Goal: Task Accomplishment & Management: Complete application form

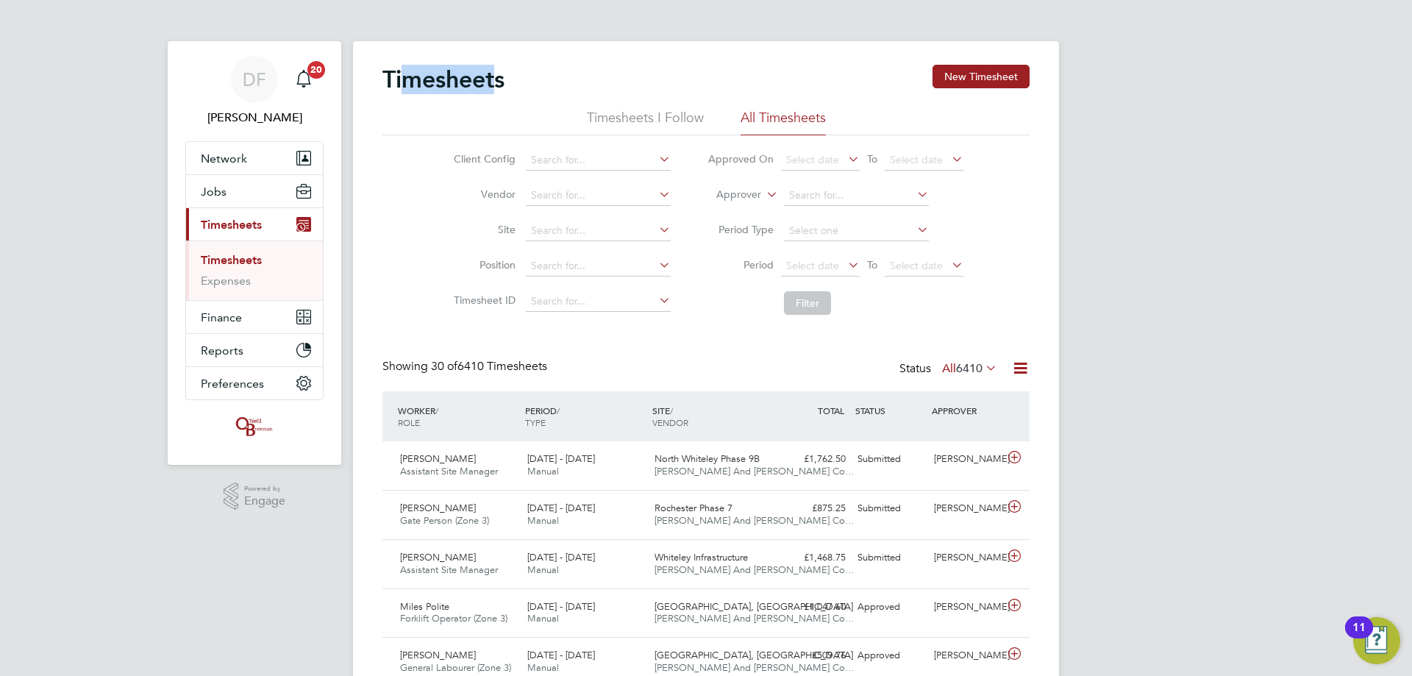
drag, startPoint x: 492, startPoint y: 78, endPoint x: 405, endPoint y: 85, distance: 87.0
click at [405, 85] on h2 "Timesheets" at bounding box center [443, 79] width 122 height 29
drag, startPoint x: 404, startPoint y: 82, endPoint x: 487, endPoint y: 76, distance: 83.4
click at [487, 76] on h2 "Timesheets" at bounding box center [443, 79] width 122 height 29
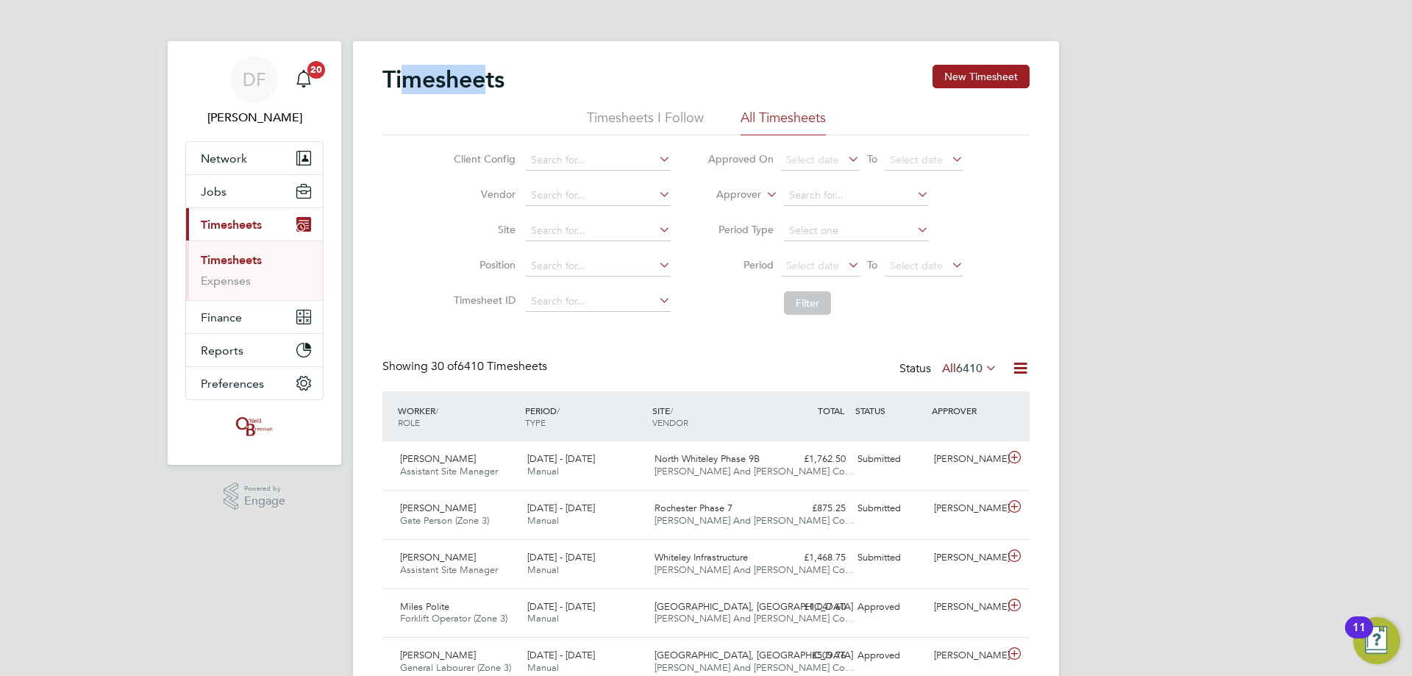
click at [487, 76] on h2 "Timesheets" at bounding box center [443, 79] width 122 height 29
drag, startPoint x: 406, startPoint y: 81, endPoint x: 488, endPoint y: 79, distance: 81.6
click at [488, 79] on h2 "Timesheets" at bounding box center [443, 79] width 122 height 29
drag, startPoint x: 421, startPoint y: 81, endPoint x: 515, endPoint y: 77, distance: 94.2
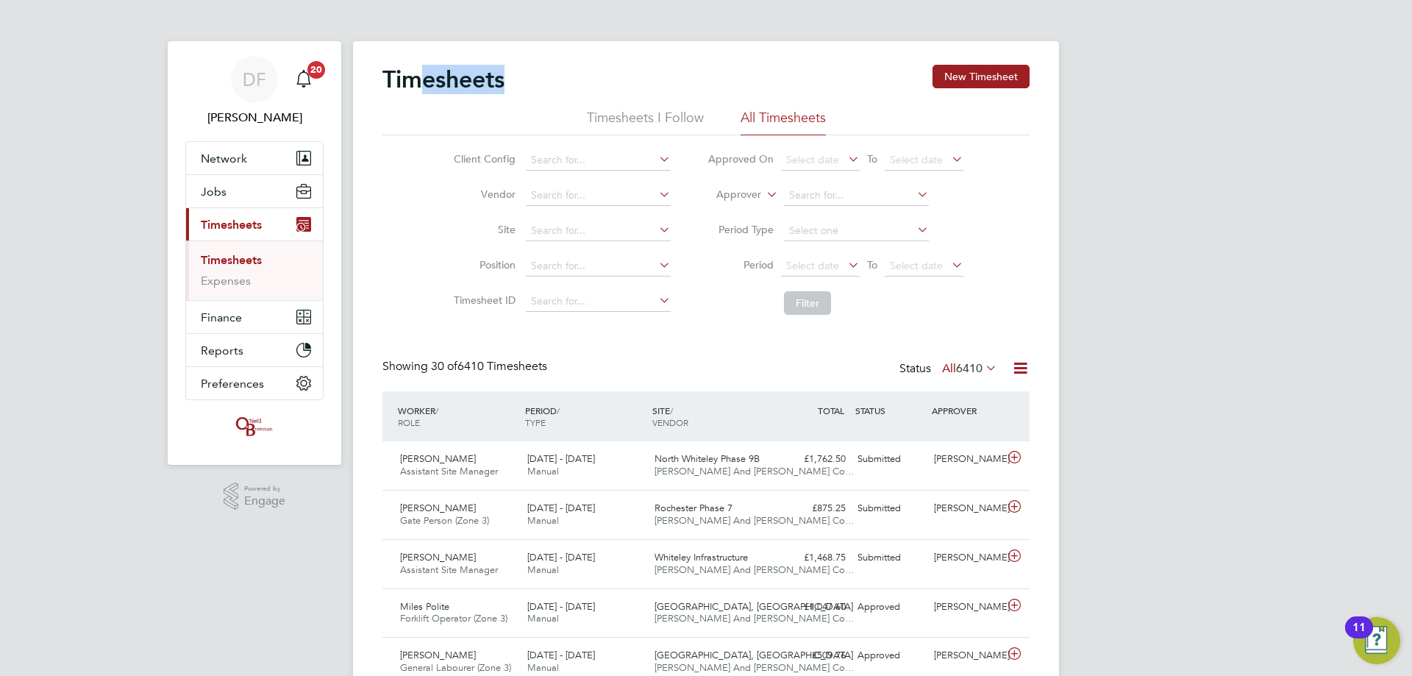
click at [515, 77] on div "Timesheets New Timesheet" at bounding box center [705, 87] width 647 height 44
click at [513, 77] on div "Timesheets New Timesheet" at bounding box center [705, 87] width 647 height 44
drag, startPoint x: 459, startPoint y: 90, endPoint x: 480, endPoint y: 89, distance: 21.3
click at [480, 89] on h2 "Timesheets" at bounding box center [443, 79] width 122 height 29
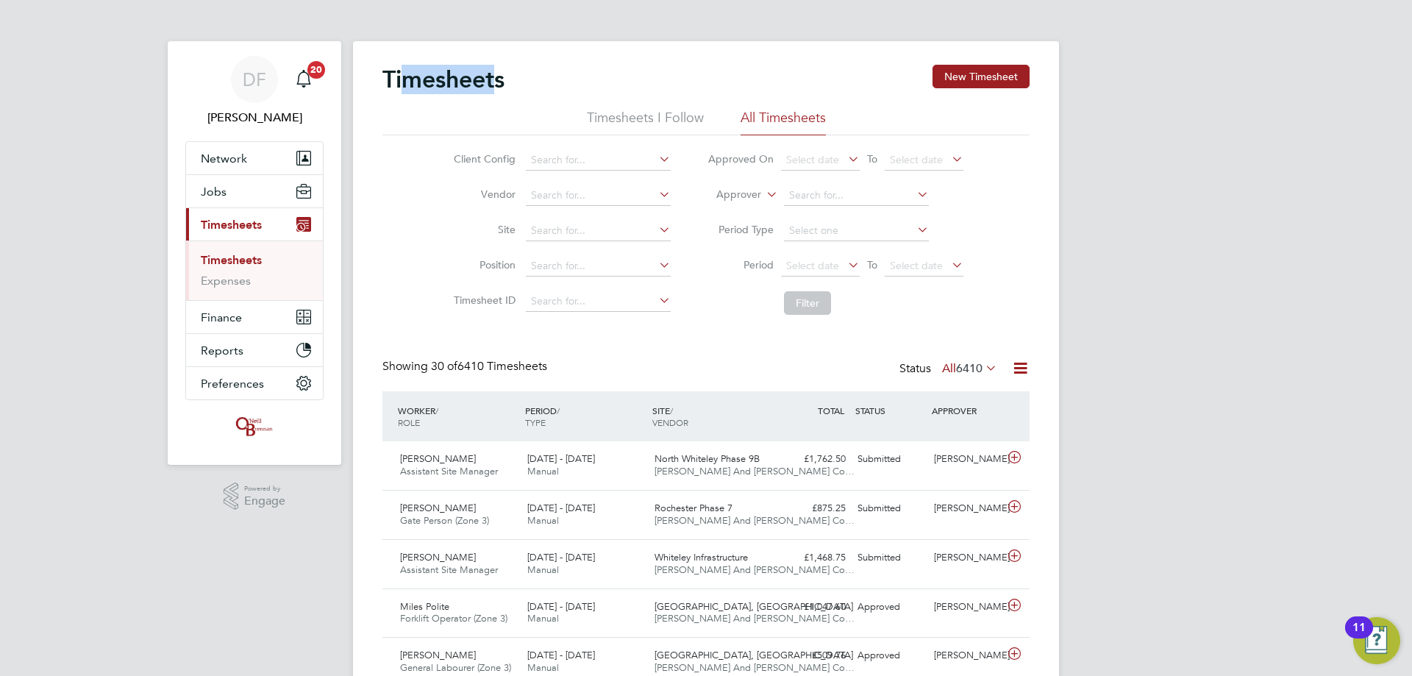
drag, startPoint x: 479, startPoint y: 77, endPoint x: 496, endPoint y: 76, distance: 16.9
click at [496, 76] on h2 "Timesheets" at bounding box center [443, 79] width 122 height 29
click at [448, 79] on h2 "Timesheets" at bounding box center [443, 79] width 122 height 29
drag, startPoint x: 401, startPoint y: 78, endPoint x: 496, endPoint y: 86, distance: 95.9
click at [496, 86] on h2 "Timesheets" at bounding box center [443, 79] width 122 height 29
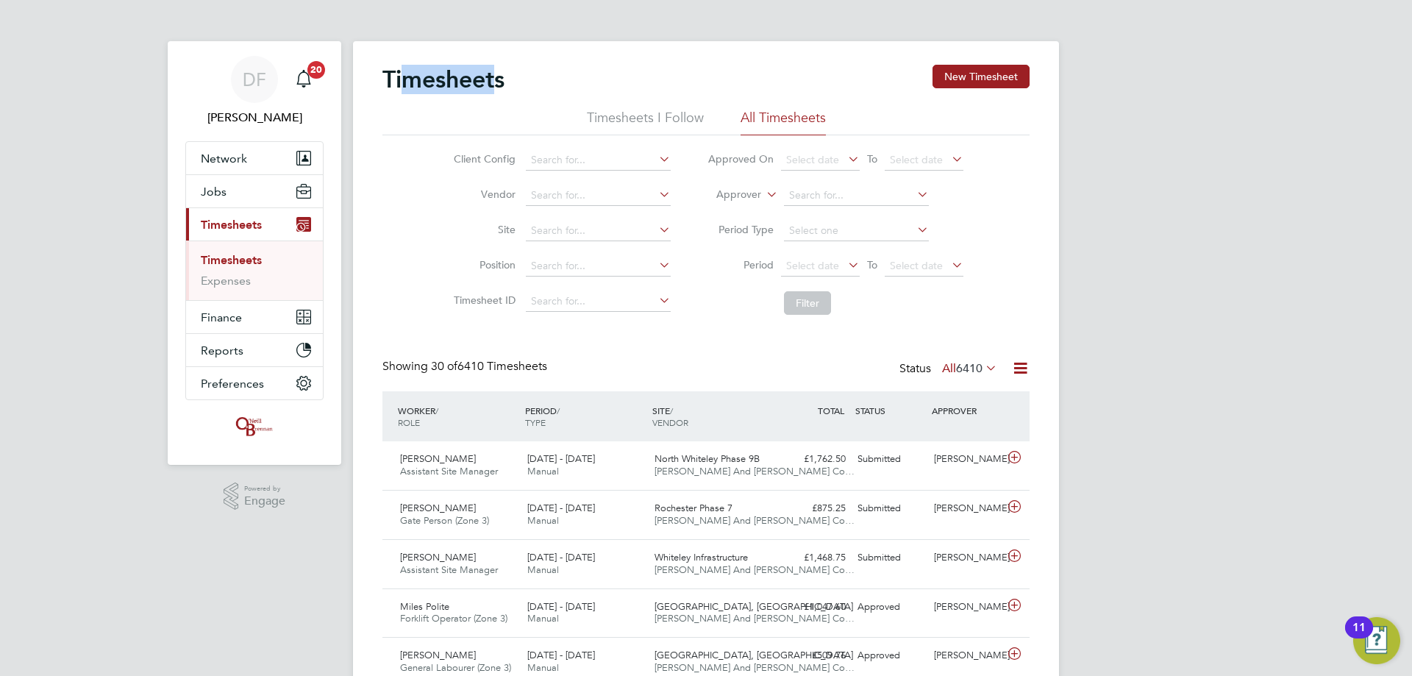
click at [496, 86] on h2 "Timesheets" at bounding box center [443, 79] width 122 height 29
drag, startPoint x: 404, startPoint y: 79, endPoint x: 496, endPoint y: 85, distance: 91.3
click at [496, 85] on h2 "Timesheets" at bounding box center [443, 79] width 122 height 29
click at [477, 89] on h2 "Timesheets" at bounding box center [443, 79] width 122 height 29
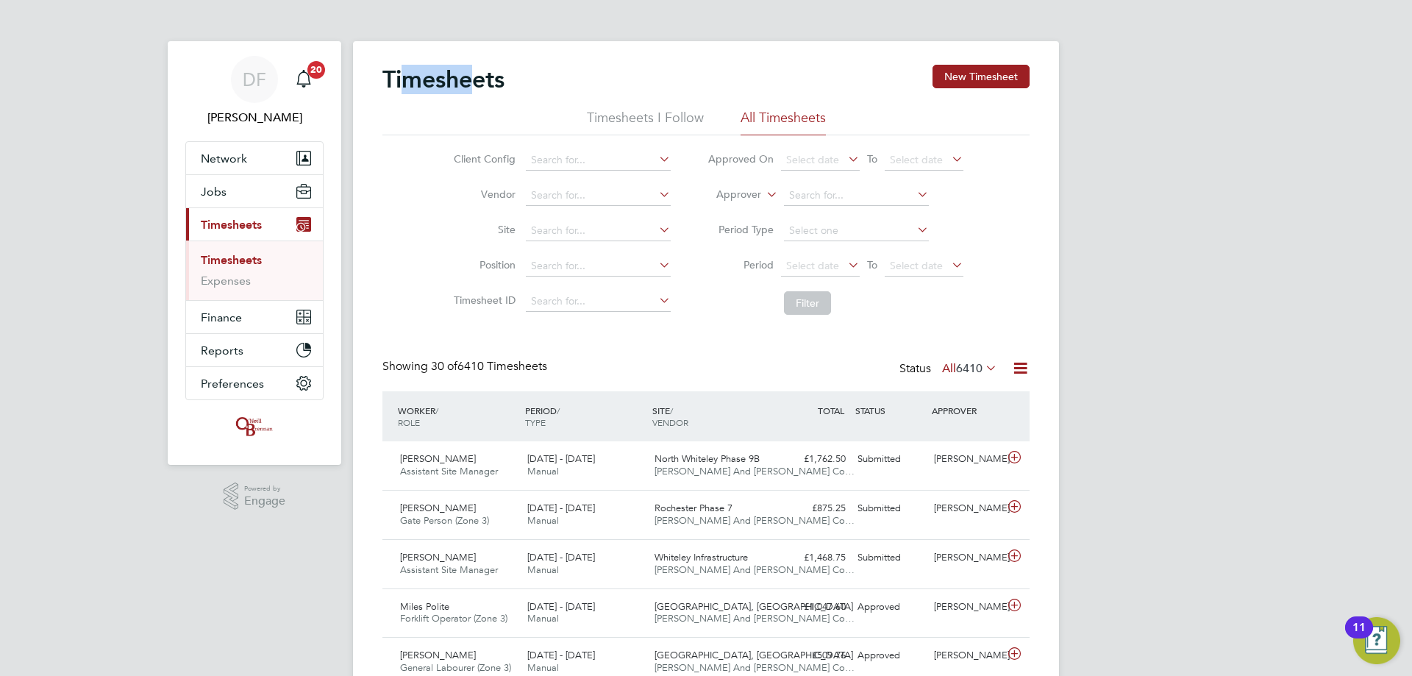
click at [477, 89] on h2 "Timesheets" at bounding box center [443, 79] width 122 height 29
drag, startPoint x: 402, startPoint y: 81, endPoint x: 476, endPoint y: 88, distance: 73.8
click at [476, 88] on h2 "Timesheets" at bounding box center [443, 79] width 122 height 29
click at [546, 157] on input at bounding box center [598, 160] width 145 height 21
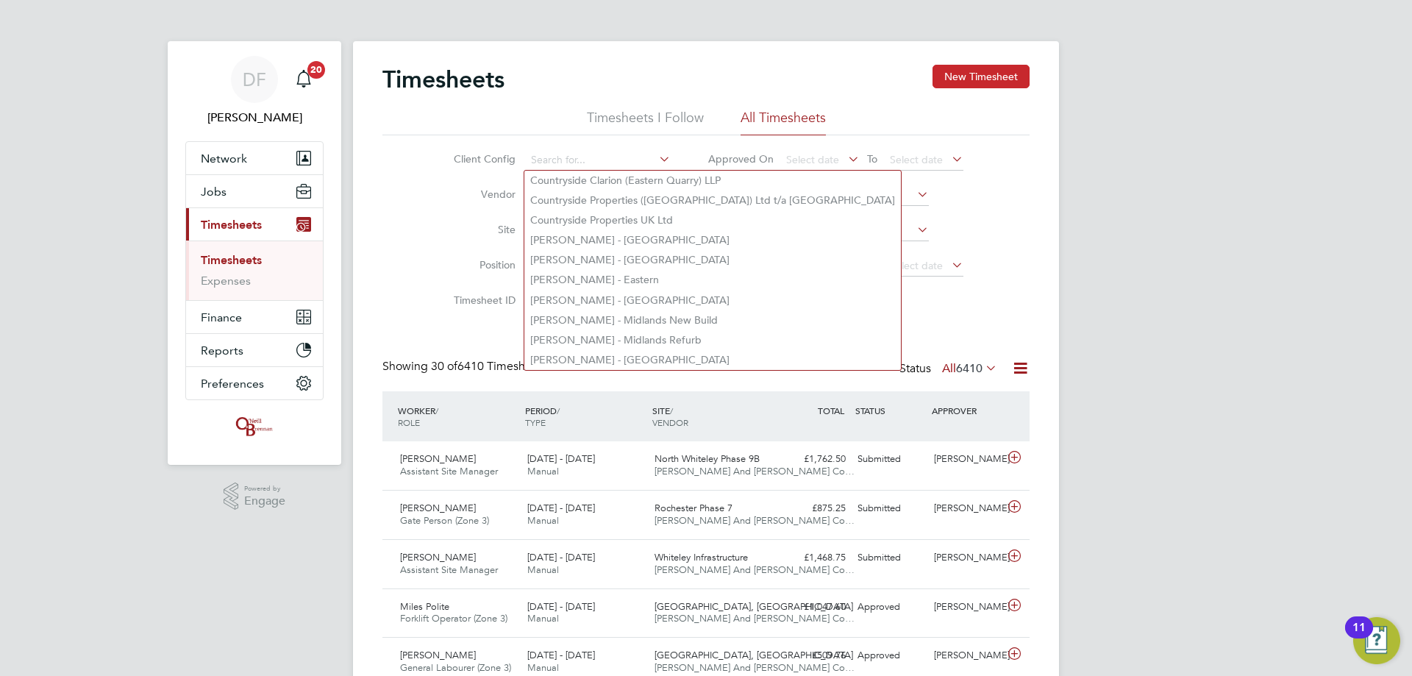
click at [973, 75] on button "New Timesheet" at bounding box center [980, 77] width 97 height 24
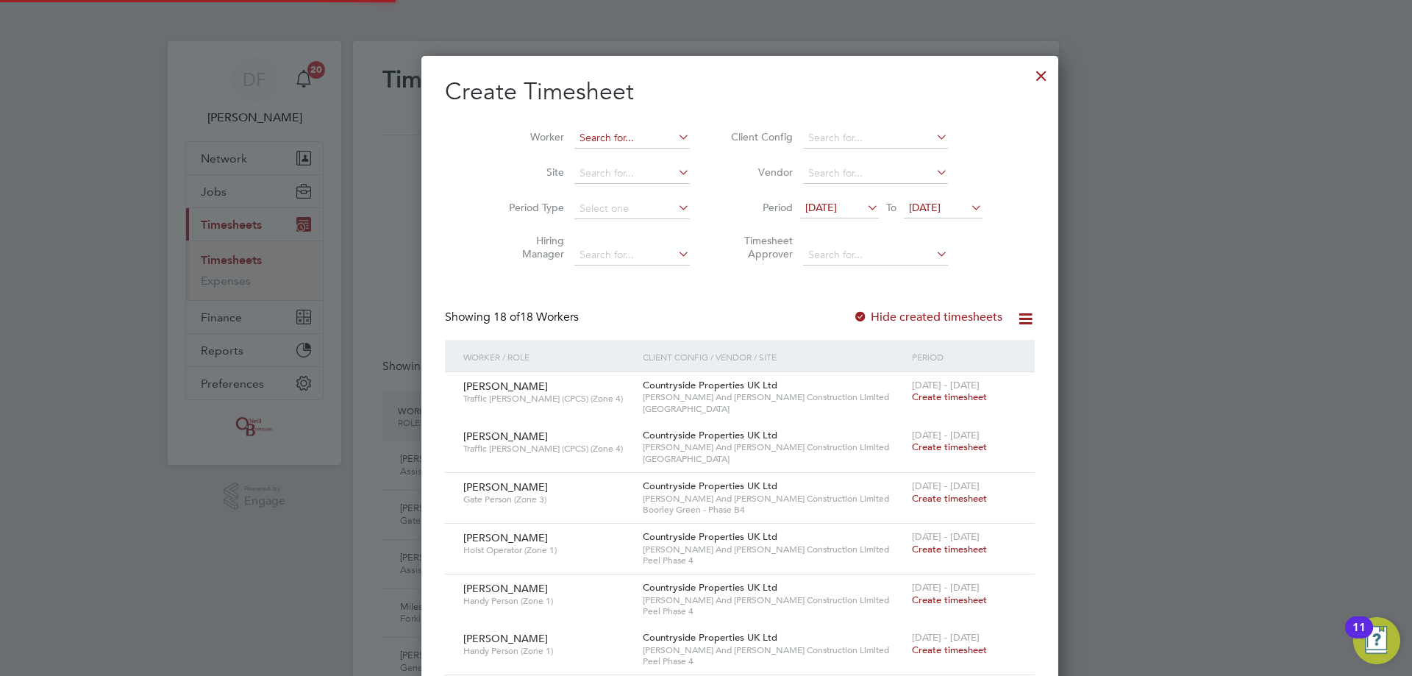
click at [574, 138] on input at bounding box center [631, 138] width 115 height 21
click at [629, 152] on b "[PERSON_NAME]" at bounding box center [671, 157] width 85 height 13
type input "[PERSON_NAME]"
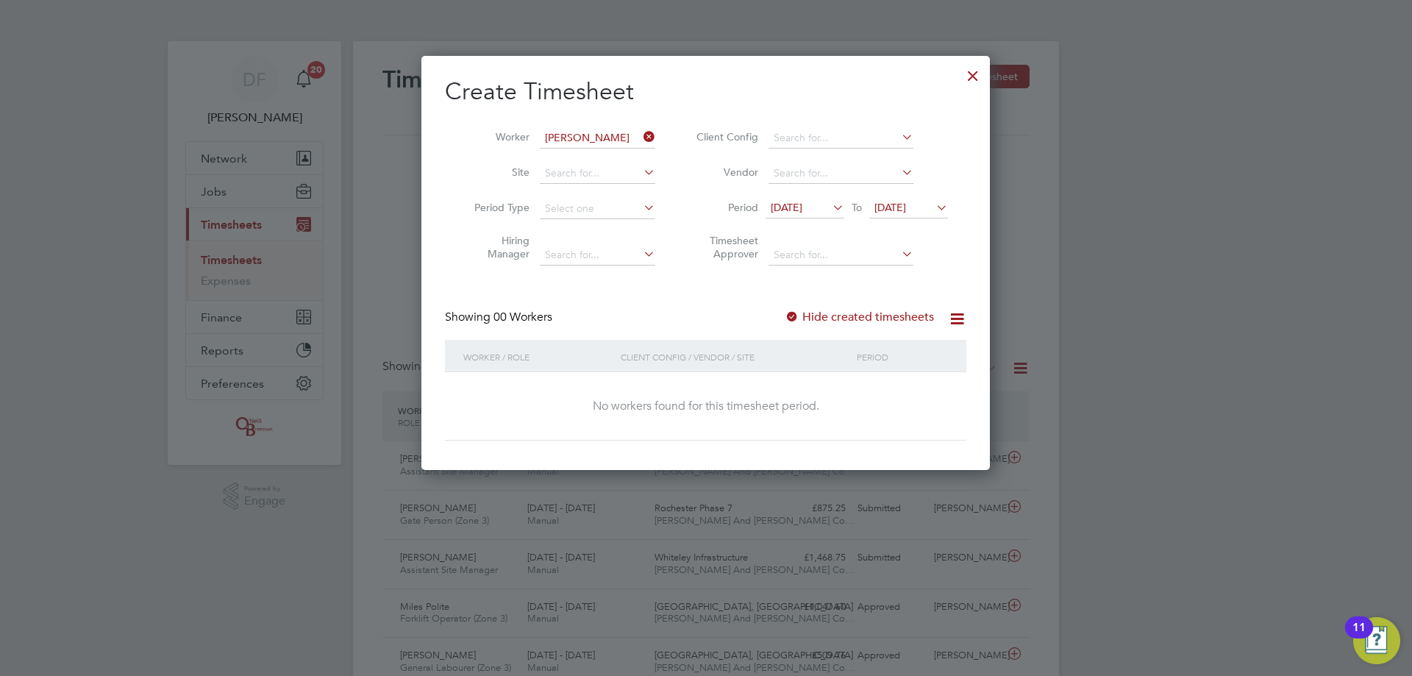
click at [906, 211] on span "[DATE]" at bounding box center [890, 207] width 32 height 13
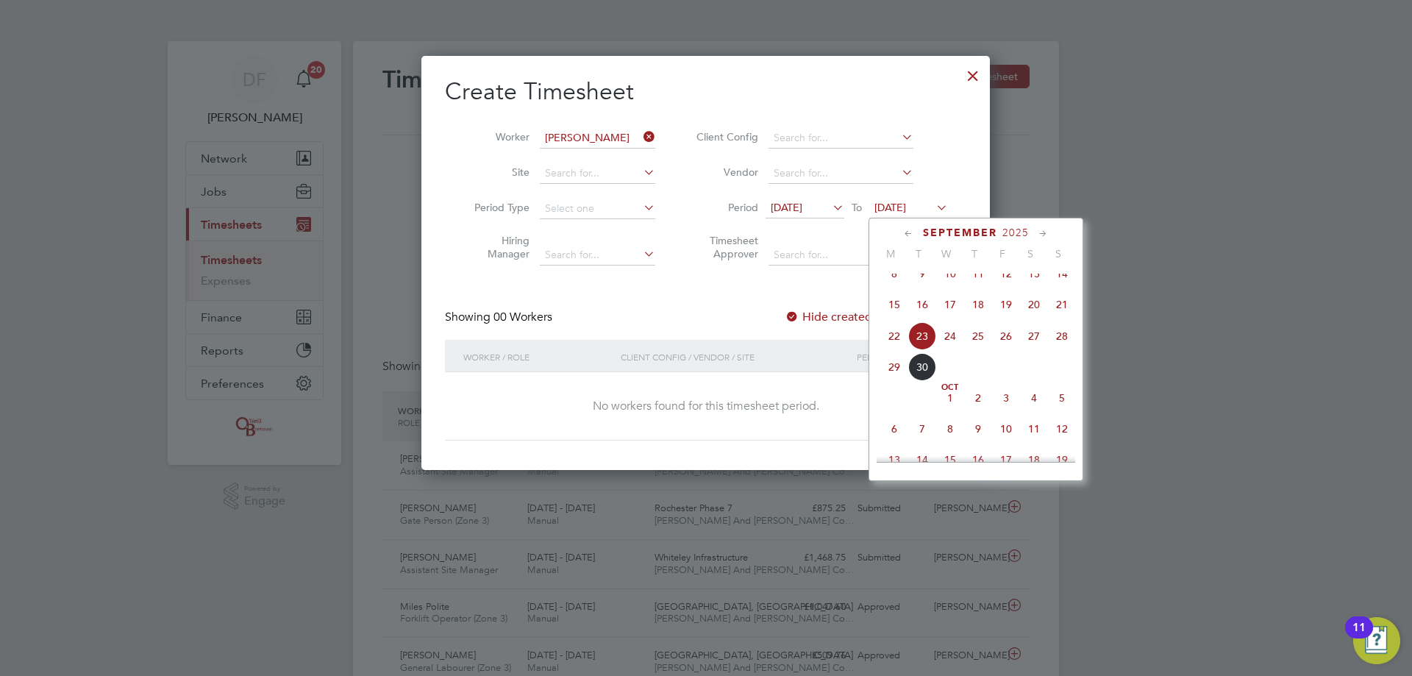
click at [1057, 346] on span "28" at bounding box center [1062, 336] width 28 height 28
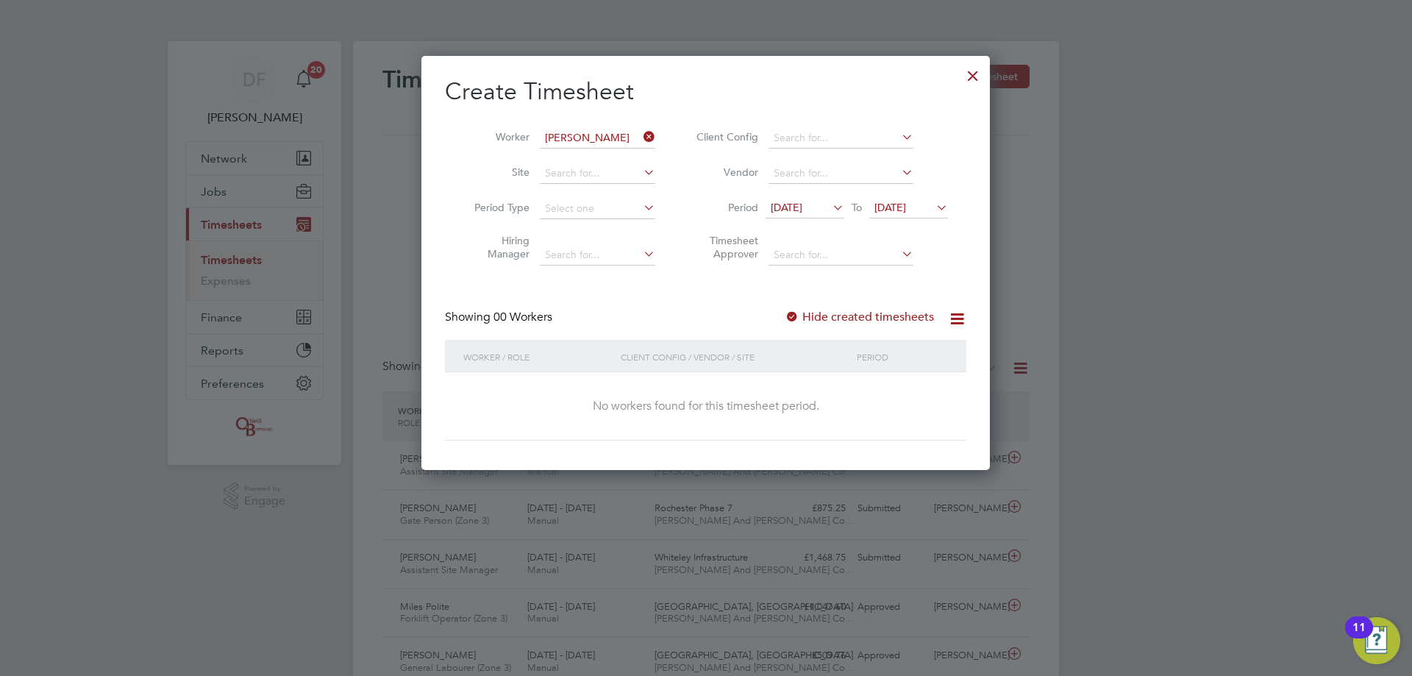
click at [790, 210] on span "[DATE]" at bounding box center [787, 207] width 32 height 13
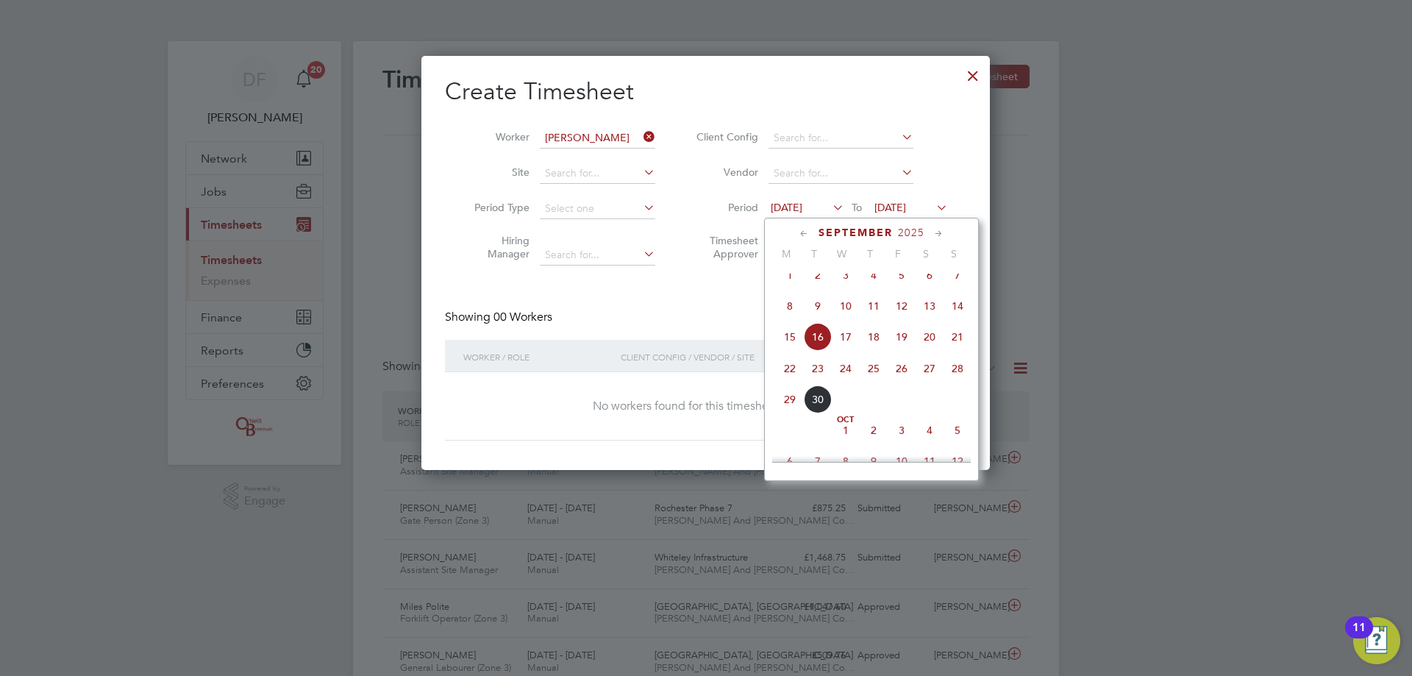
click at [788, 377] on span "22" at bounding box center [790, 368] width 28 height 28
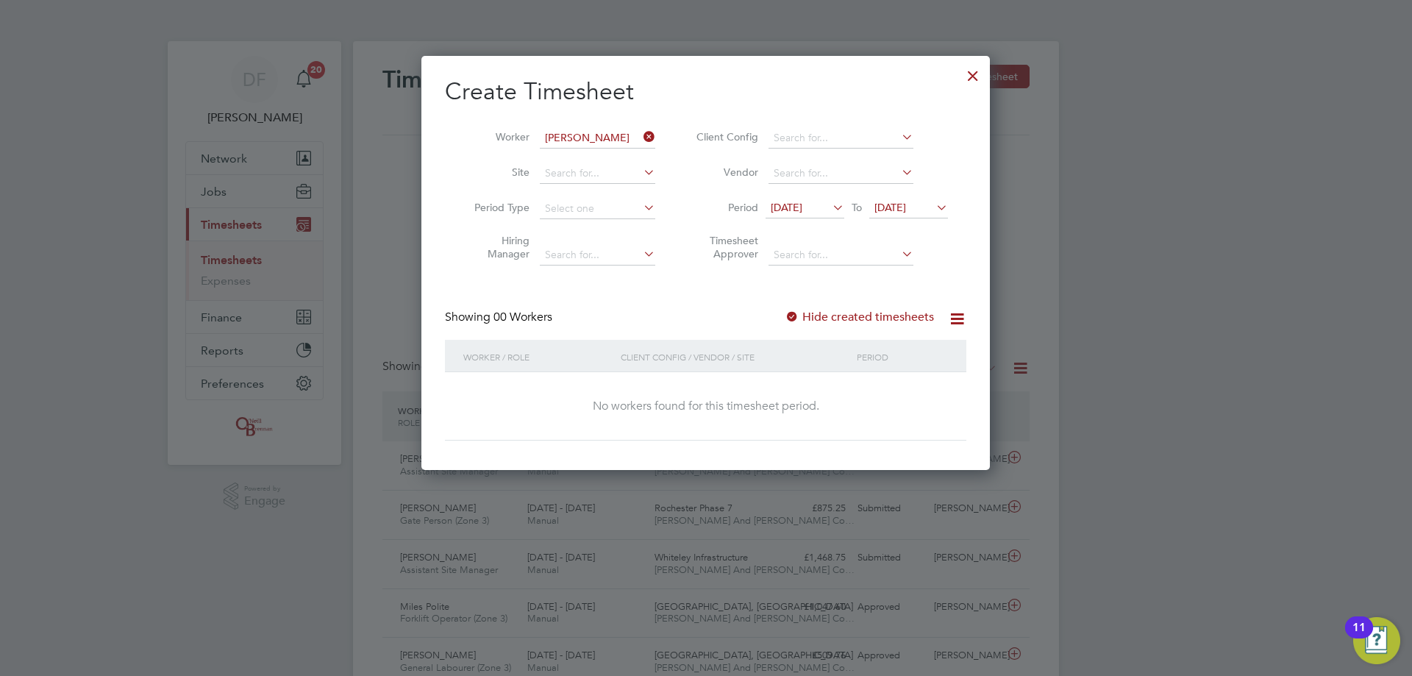
click at [826, 313] on label "Hide created timesheets" at bounding box center [859, 317] width 149 height 15
click at [826, 315] on label "Hide created timesheets" at bounding box center [859, 317] width 149 height 15
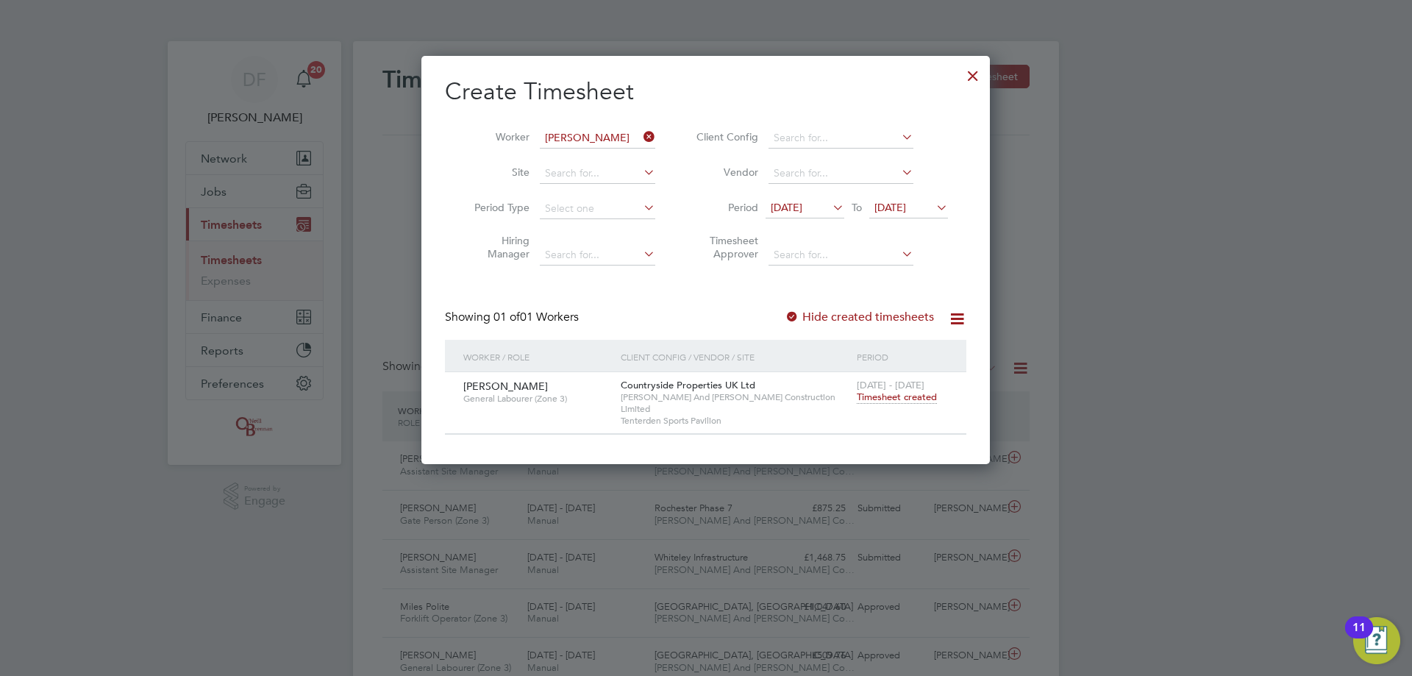
click at [899, 398] on span "Timesheet created" at bounding box center [897, 396] width 80 height 13
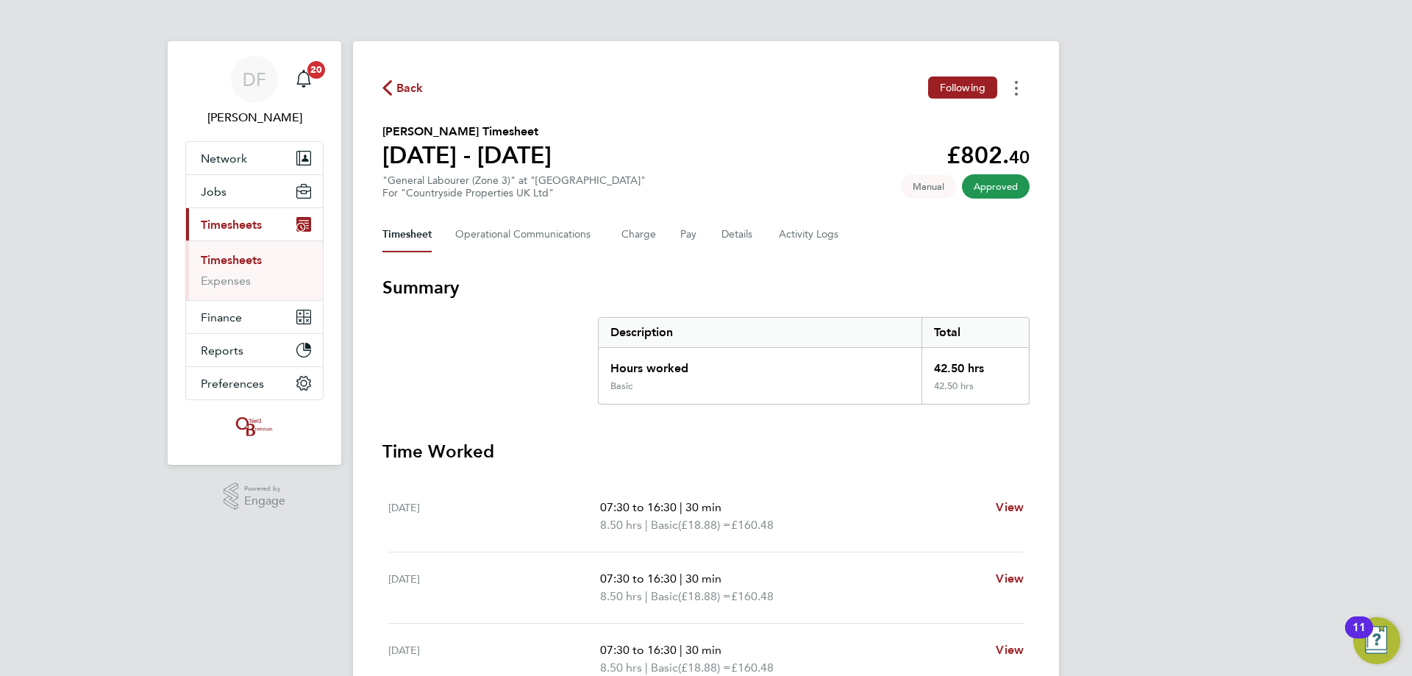
click at [1019, 96] on button "Timesheets Menu" at bounding box center [1016, 87] width 26 height 23
click at [919, 128] on link "Download timesheet" at bounding box center [941, 120] width 176 height 29
click at [379, 98] on div "Back Following [PERSON_NAME] Timesheet [DATE] - [DATE] £802. 40 "General Labour…" at bounding box center [706, 546] width 706 height 1010
click at [400, 88] on span "Back" at bounding box center [409, 88] width 27 height 18
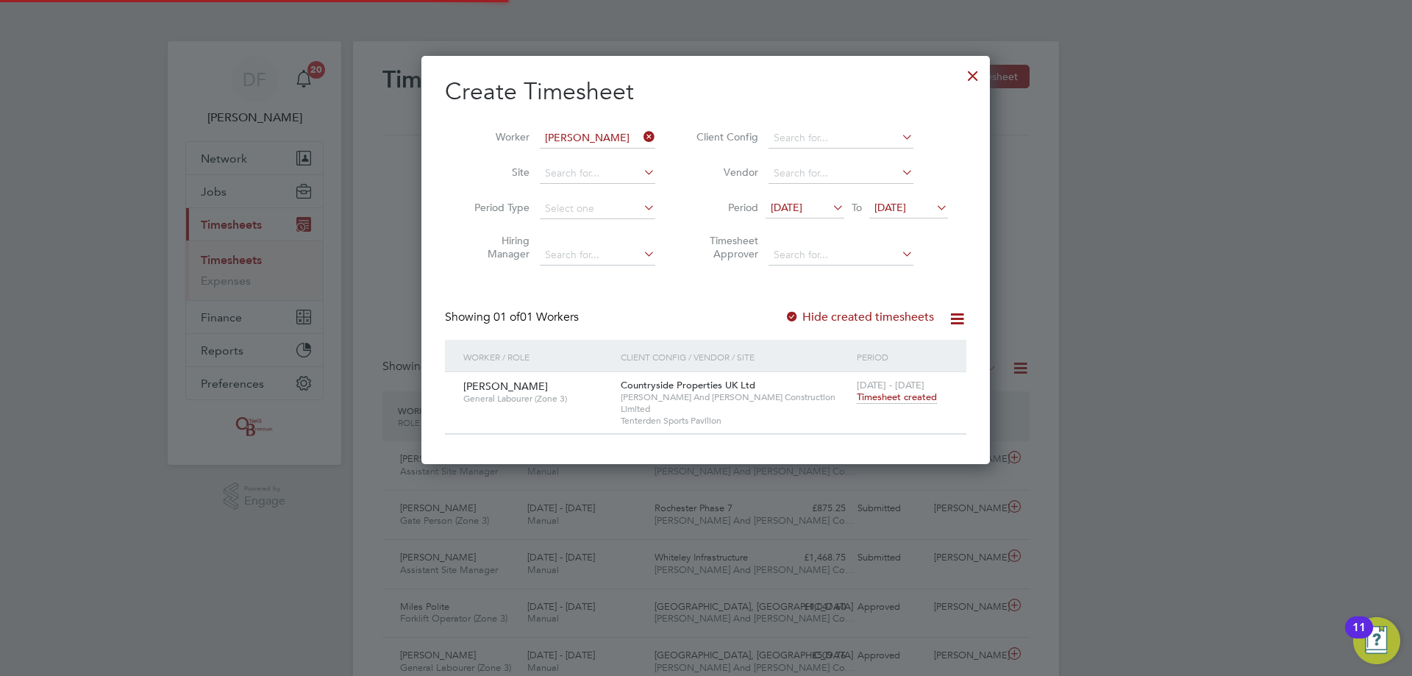
scroll to position [38, 128]
